Goal: Transaction & Acquisition: Purchase product/service

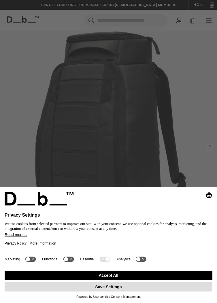
click at [124, 288] on button "Save Settings" at bounding box center [108, 286] width 207 height 9
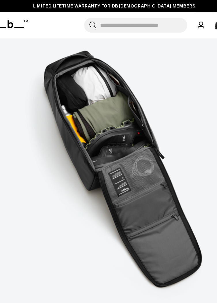
scroll to position [60, 0]
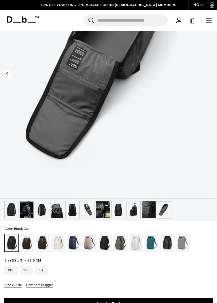
click at [91, 240] on div "Fogbow Beige" at bounding box center [89, 243] width 15 height 18
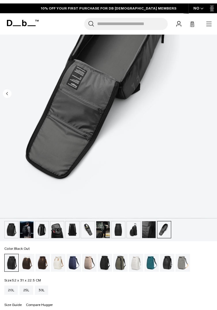
scroll to position [0, 0]
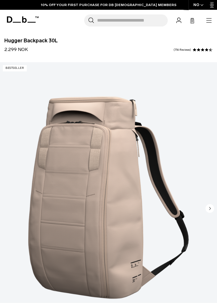
click at [174, 246] on img "1 / 10" at bounding box center [108, 197] width 217 height 270
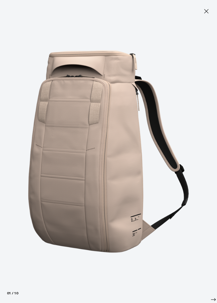
click at [174, 245] on img at bounding box center [108, 151] width 217 height 303
